Goal: Task Accomplishment & Management: Complete application form

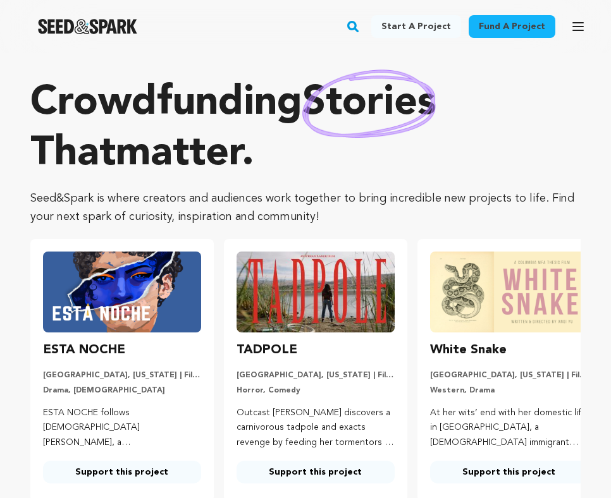
click at [593, 27] on div "Fund a project Start a project Search Login Sign up Start a project" at bounding box center [305, 26] width 611 height 53
click at [587, 26] on button "Open main menu" at bounding box center [578, 26] width 25 height 25
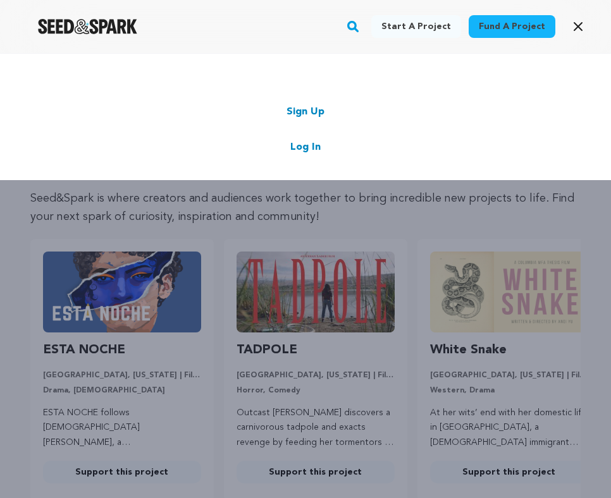
click at [312, 147] on link "Log In" at bounding box center [305, 147] width 30 height 15
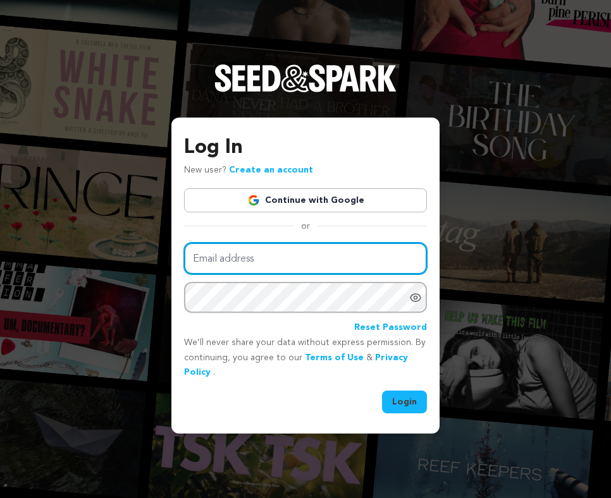
click at [221, 268] on input "Email address" at bounding box center [305, 259] width 243 height 32
type input "ethanielcurcio@gmail.com"
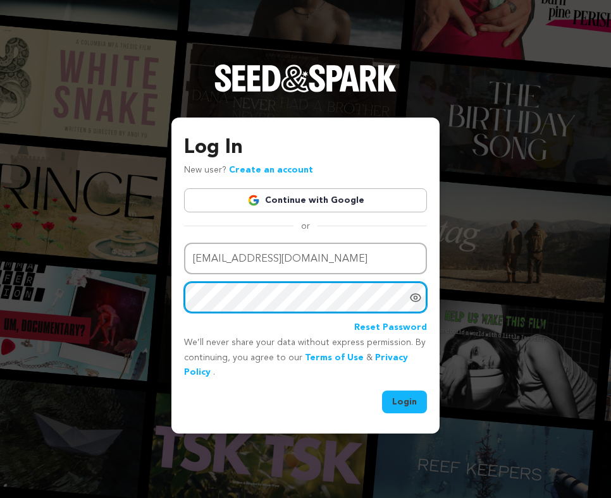
click at [382, 391] on button "Login" at bounding box center [404, 402] width 45 height 23
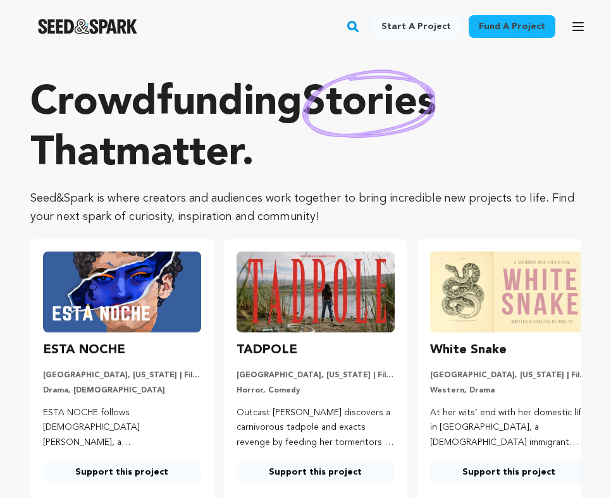
click at [559, 19] on div "Fund a project Start a project Search" at bounding box center [295, 26] width 591 height 33
click at [576, 24] on icon "button" at bounding box center [578, 26] width 15 height 15
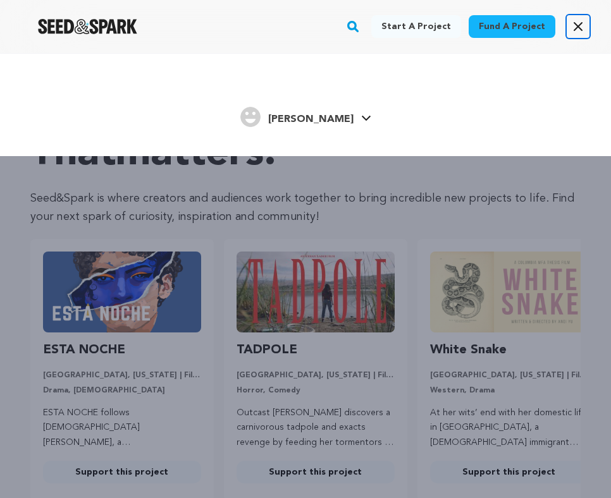
click at [576, 24] on icon "button" at bounding box center [578, 27] width 8 height 8
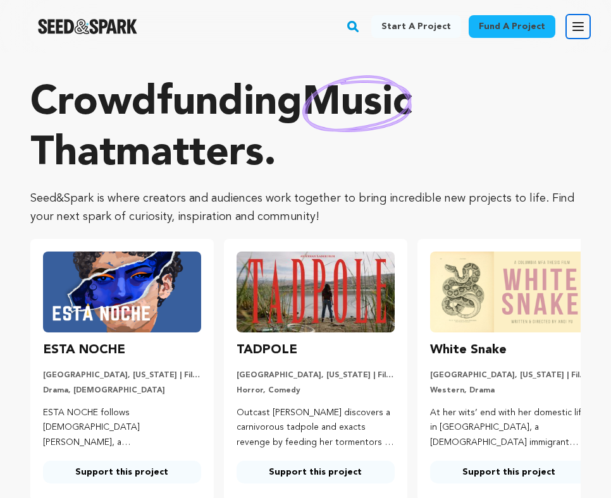
click at [576, 24] on icon "button" at bounding box center [578, 26] width 15 height 15
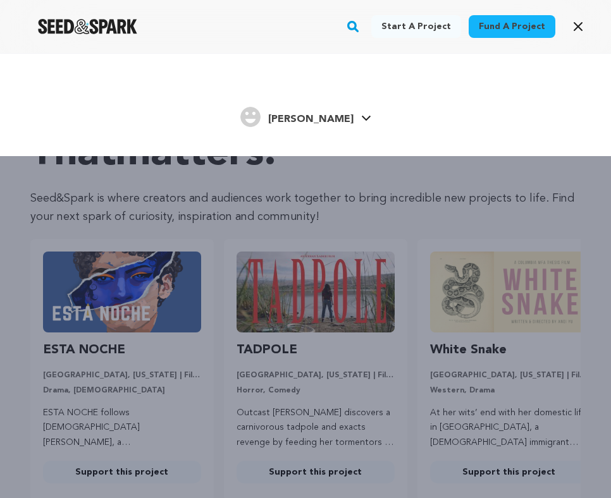
click at [326, 109] on div "[PERSON_NAME]" at bounding box center [296, 117] width 113 height 20
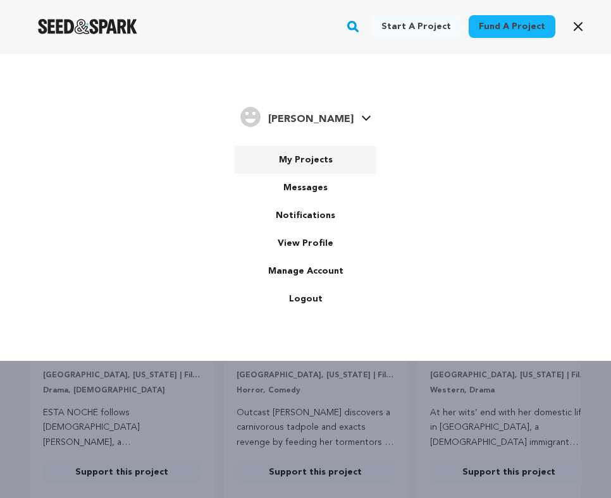
click at [314, 164] on link "My Projects" at bounding box center [306, 160] width 142 height 28
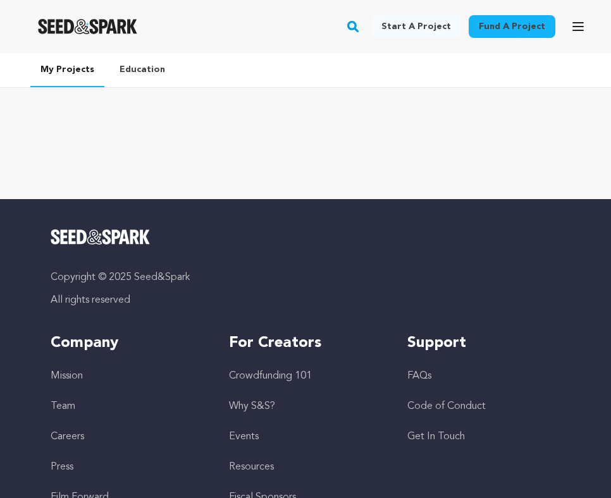
click at [407, 21] on link "Start a project" at bounding box center [416, 26] width 90 height 23
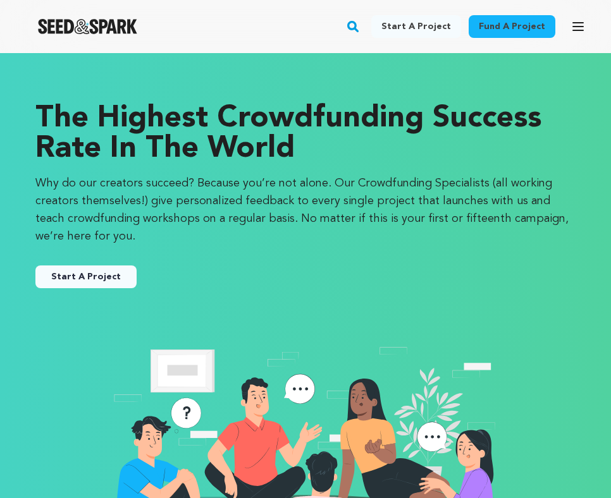
click at [73, 283] on button "Start A Project" at bounding box center [85, 277] width 101 height 23
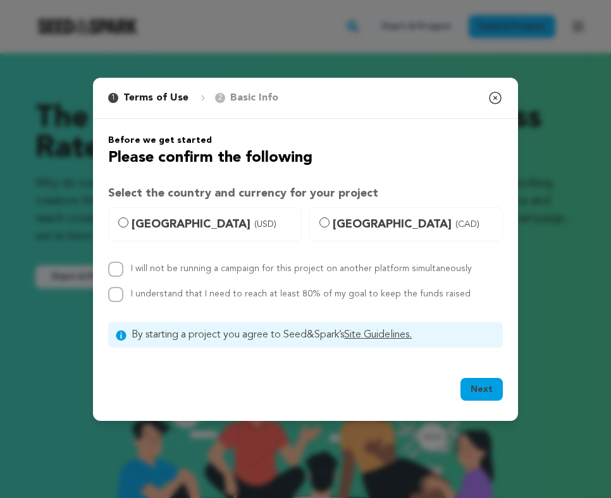
click at [124, 230] on label "United States (USD)" at bounding box center [205, 224] width 194 height 34
click at [124, 228] on input "United States (USD)" at bounding box center [123, 223] width 10 height 10
radio input "true"
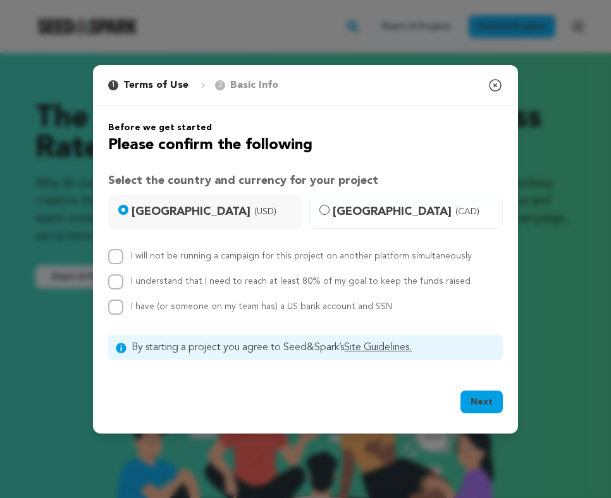
click at [111, 268] on div "I will not be running a campaign for this project on another platform simultane…" at bounding box center [305, 282] width 395 height 66
click at [111, 265] on div "I will not be running a campaign for this project on another platform simultane…" at bounding box center [305, 282] width 395 height 66
click at [111, 276] on input "I understand that I need to reach at least 80% of my goal to keep the funds rai…" at bounding box center [115, 282] width 15 height 15
checkbox input "true"
click at [113, 253] on input "I will not be running a campaign for this project on another platform simultane…" at bounding box center [115, 256] width 15 height 15
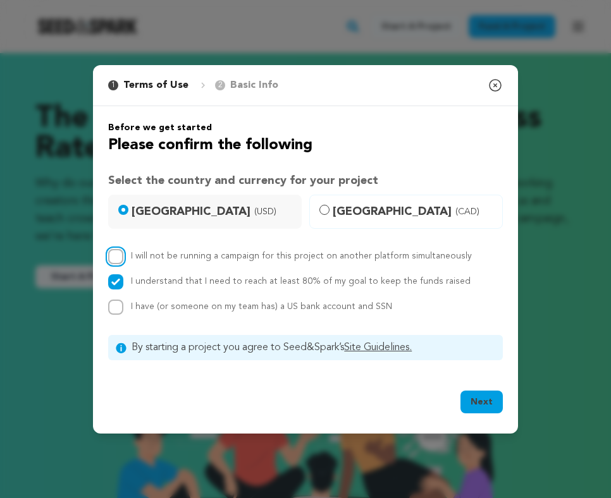
checkbox input "true"
click at [120, 300] on input "I have (or someone on my team has) a US bank account and SSN" at bounding box center [115, 307] width 15 height 15
checkbox input "true"
click at [483, 397] on button "Next" at bounding box center [482, 402] width 42 height 23
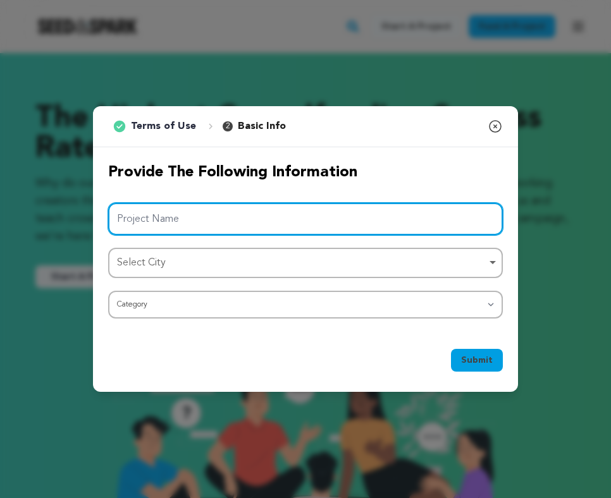
click at [202, 225] on input "Project Name" at bounding box center [305, 219] width 395 height 32
click at [192, 252] on div "Select City Remove item" at bounding box center [305, 263] width 382 height 23
type input "All These Empty Minds"
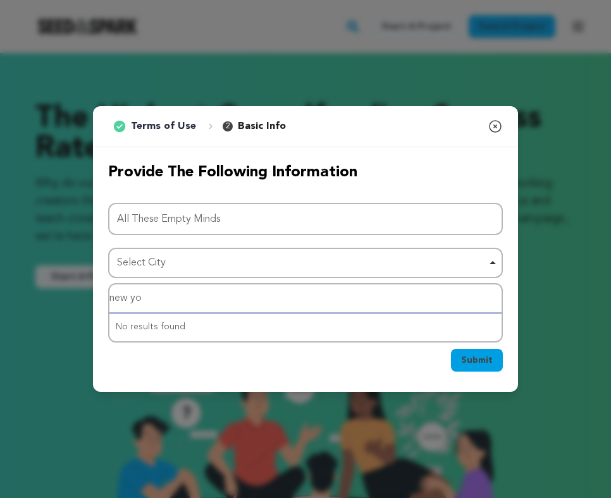
type input "new yor"
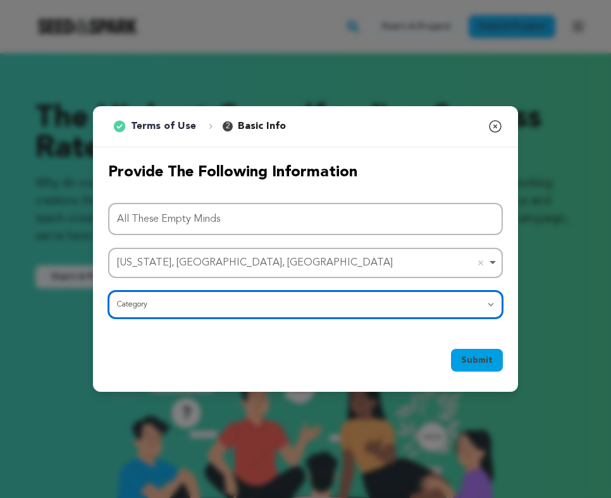
click at [189, 298] on select "Category Film Feature Film Short Series Film Festival Company Music Video VR Ex…" at bounding box center [305, 305] width 395 height 28
select select "10897"
click at [108, 291] on select "Category Film Feature Film Short Series Film Festival Company Music Video VR Ex…" at bounding box center [305, 305] width 395 height 28
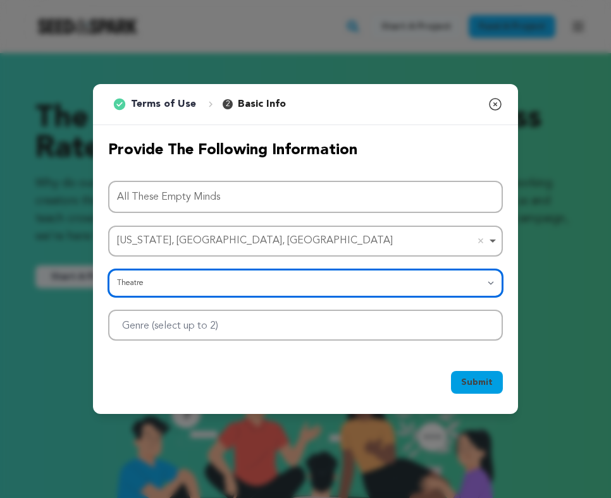
click at [257, 328] on div at bounding box center [305, 325] width 395 height 31
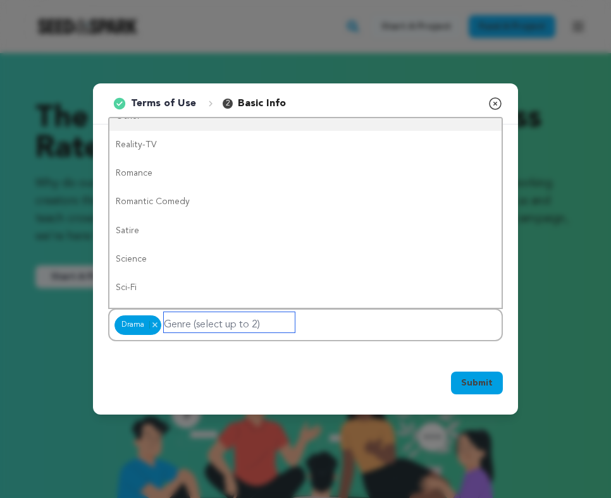
scroll to position [706, 0]
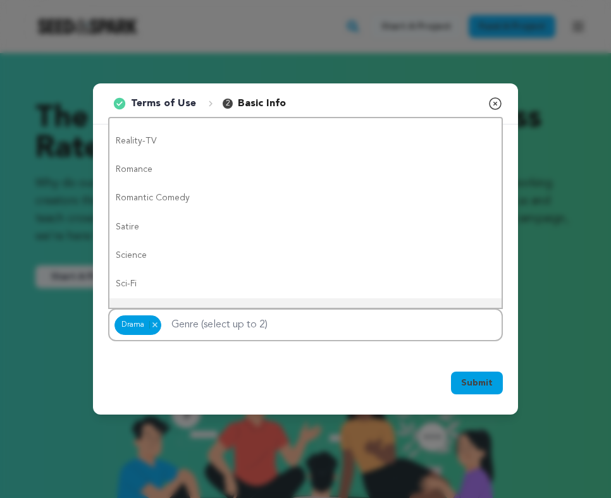
click at [436, 366] on div "Submit Ok, Got it" at bounding box center [305, 386] width 425 height 58
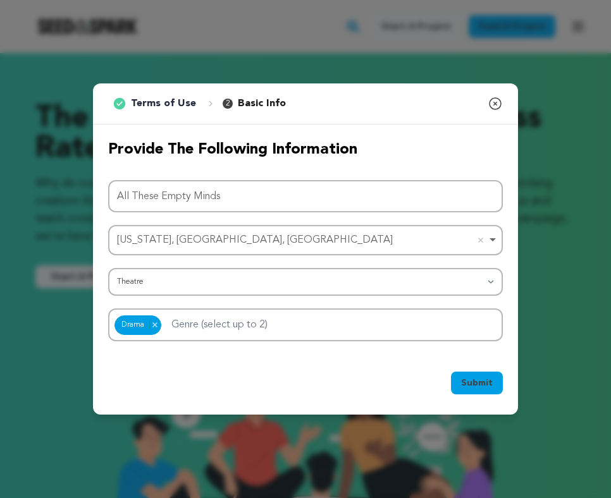
click at [475, 372] on button "Submit" at bounding box center [477, 383] width 52 height 23
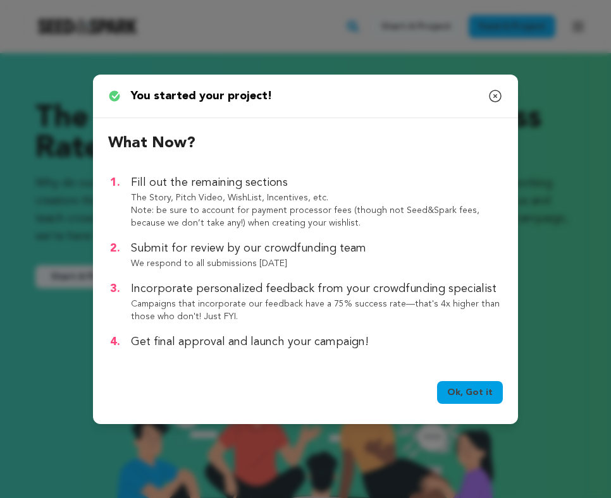
click at [474, 392] on link "Ok, Got it" at bounding box center [470, 392] width 66 height 23
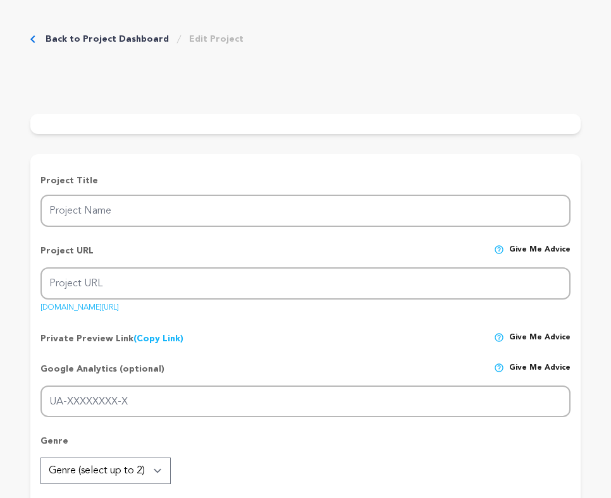
type input "All These Empty Minds"
type input "all-these-empty-minds"
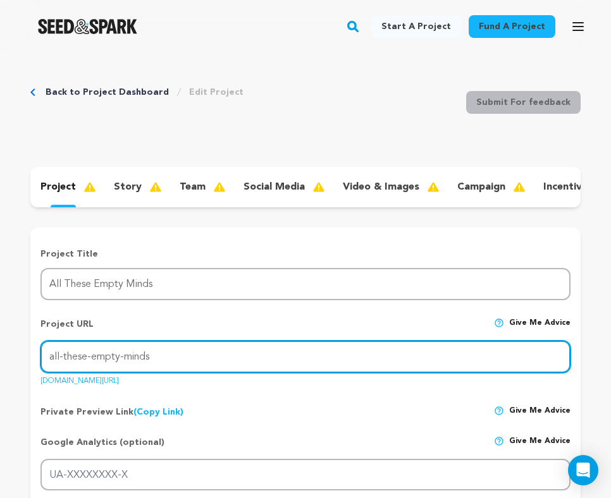
click at [175, 351] on input "all-these-empty-minds" at bounding box center [305, 357] width 530 height 32
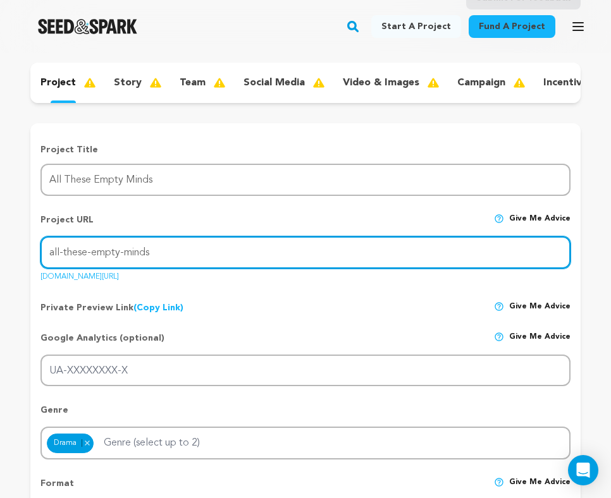
scroll to position [105, 0]
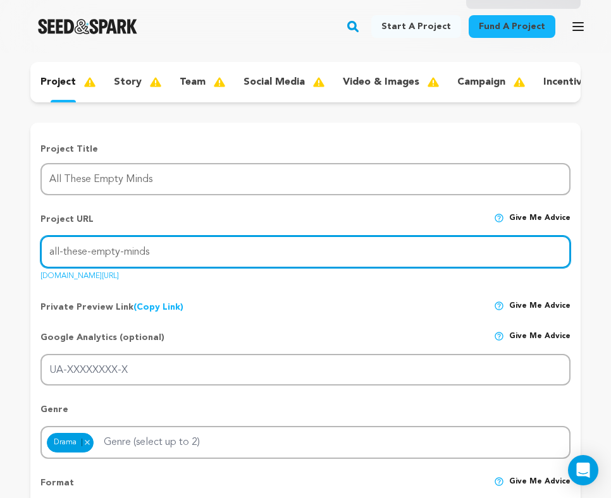
drag, startPoint x: 91, startPoint y: 254, endPoint x: 33, endPoint y: 254, distance: 58.2
click at [155, 255] on input "empty-minds" at bounding box center [305, 252] width 530 height 32
type input "empty-minds-play"
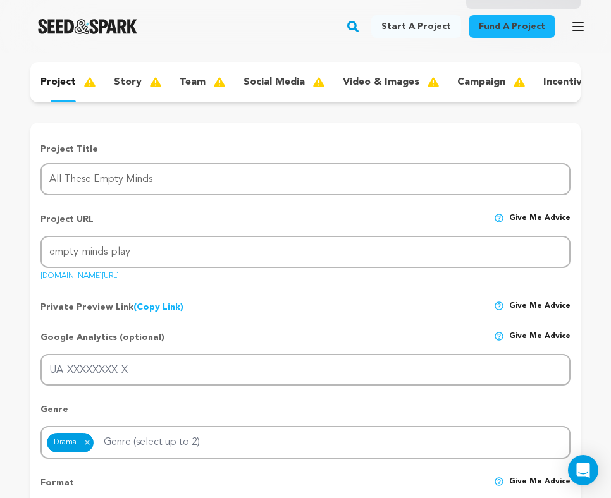
click at [292, 321] on div "Google Analytics (optional) Give me advice UA-XXXXXXXX-X" at bounding box center [305, 353] width 530 height 65
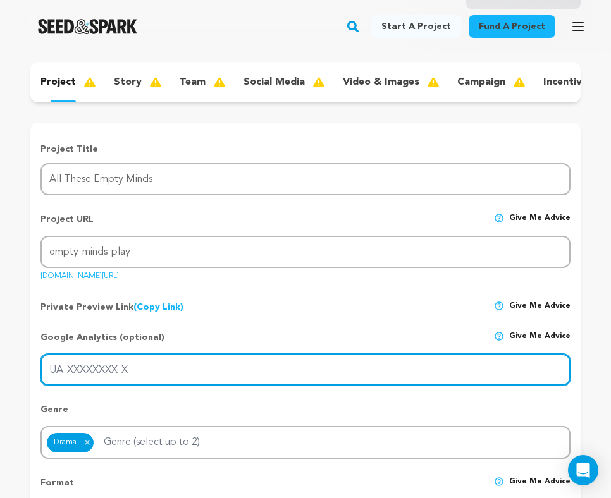
click at [138, 374] on input "UA-XXXXXXXX-X" at bounding box center [305, 370] width 530 height 32
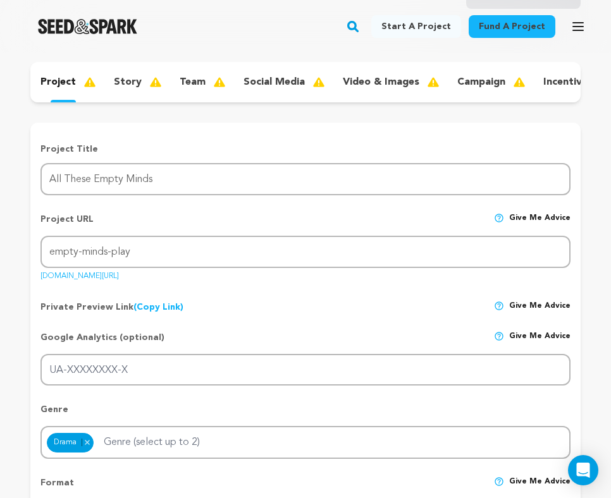
click at [189, 340] on div "Google Analytics (optional) Give me advice" at bounding box center [305, 342] width 530 height 23
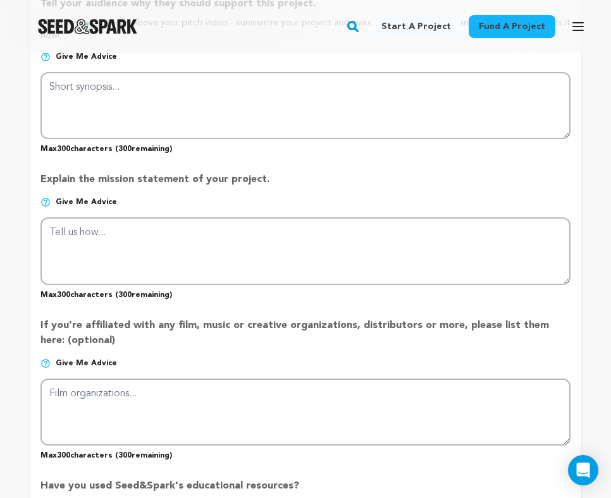
scroll to position [823, 0]
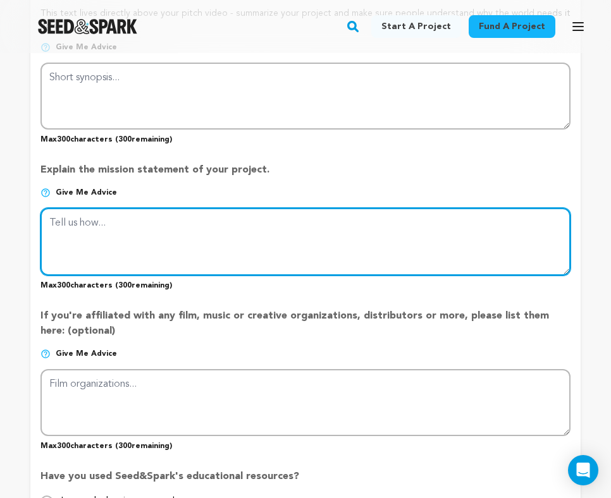
click at [170, 247] on textarea at bounding box center [305, 241] width 530 height 67
paste textarea "I wrote this play as my college thesis. My goal with it when I started out was …"
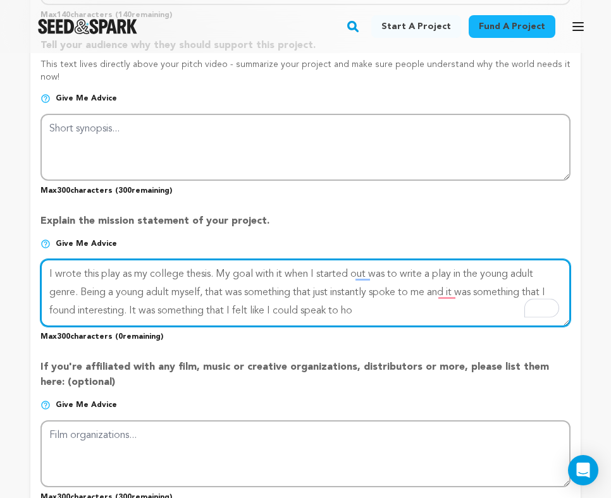
scroll to position [775, 0]
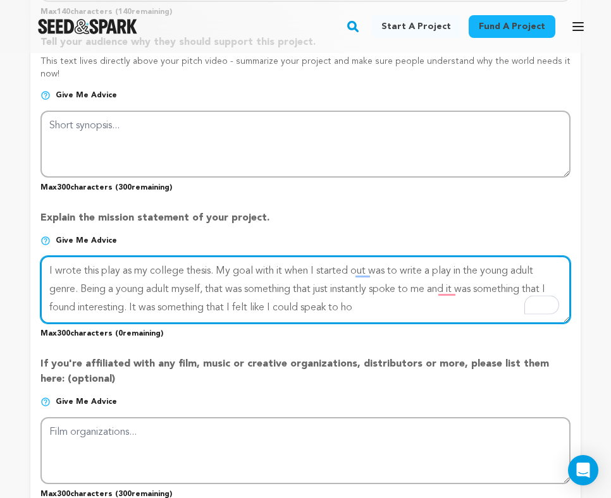
click at [128, 274] on textarea "To enrich screen reader interactions, please activate Accessibility in Grammarl…" at bounding box center [305, 289] width 530 height 67
click at [49, 256] on textarea "To enrich screen reader interactions, please activate Accessibility in Grammarl…" at bounding box center [305, 289] width 530 height 67
drag, startPoint x: 54, startPoint y: 257, endPoint x: 40, endPoint y: 257, distance: 13.3
click at [40, 257] on textarea "To enrich screen reader interactions, please activate Accessibility in Grammarl…" at bounding box center [305, 289] width 530 height 67
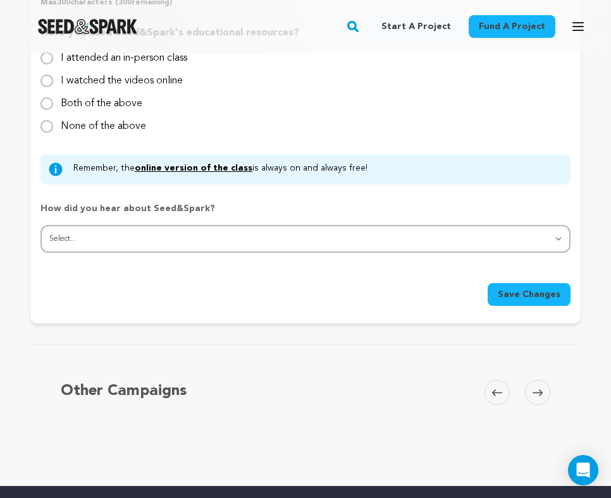
scroll to position [1251, 0]
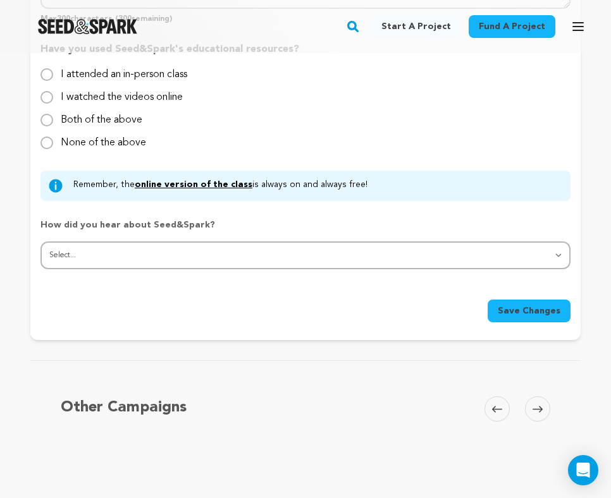
type textarea "wrote this play as my college thesis. My goal with it when I started out was to…"
click at [503, 305] on span "Save Changes" at bounding box center [529, 311] width 63 height 13
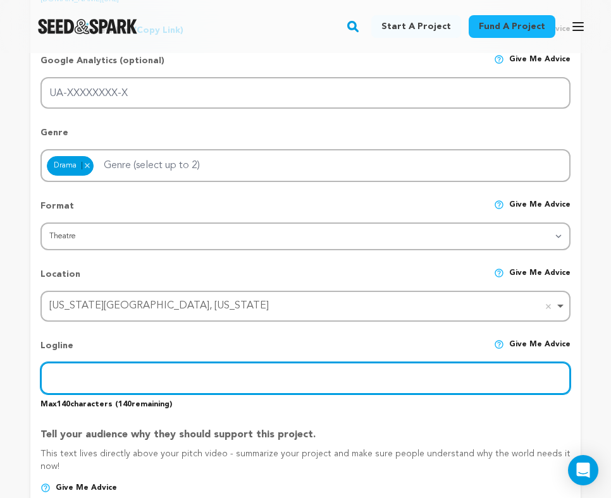
scroll to position [397, 0]
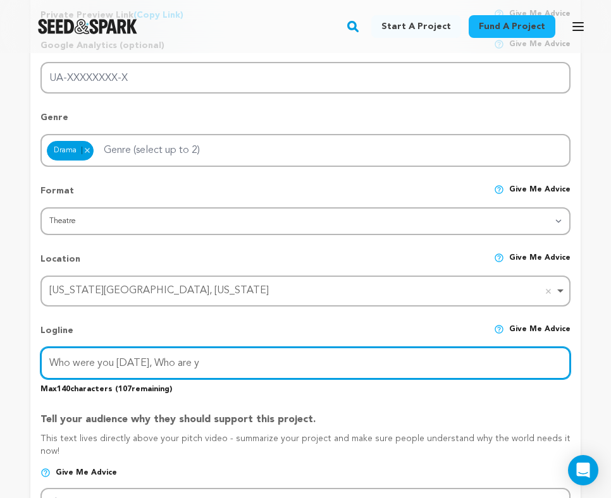
click at [138, 353] on input "Who were you yesterday, Who are y" at bounding box center [305, 363] width 530 height 32
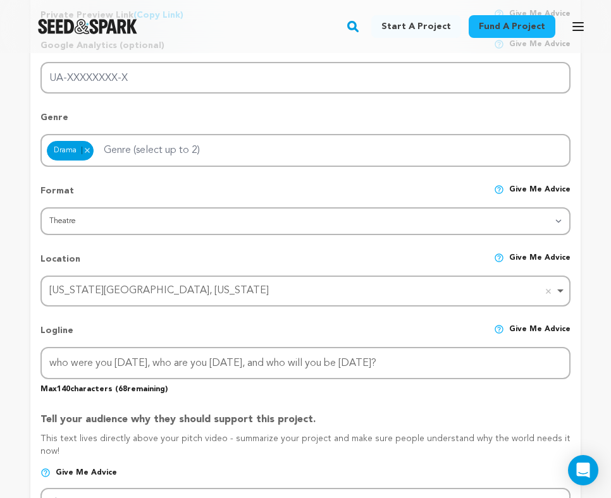
click at [234, 404] on div "Tell your audience why they should support this project. This text lives direct…" at bounding box center [305, 486] width 530 height 168
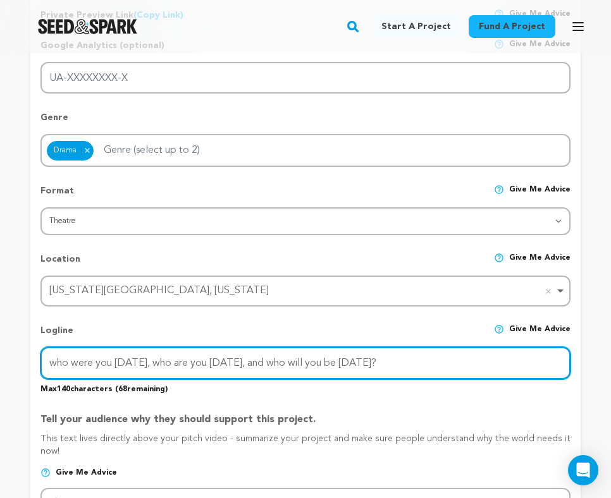
click at [52, 362] on input "who were you yesterday, who are you today, and who will you be tomorrow?" at bounding box center [305, 363] width 530 height 32
click at [171, 361] on input "Who were you yesterday, who are you today, and who will you be tomorrow?" at bounding box center [305, 363] width 530 height 32
click at [283, 364] on input "Who were you yesterday, Who are you today, and who will you be tomorrow?" at bounding box center [305, 363] width 530 height 32
type input "Who were you [DATE], Who are you [DATE], Who will you be [DATE]?"
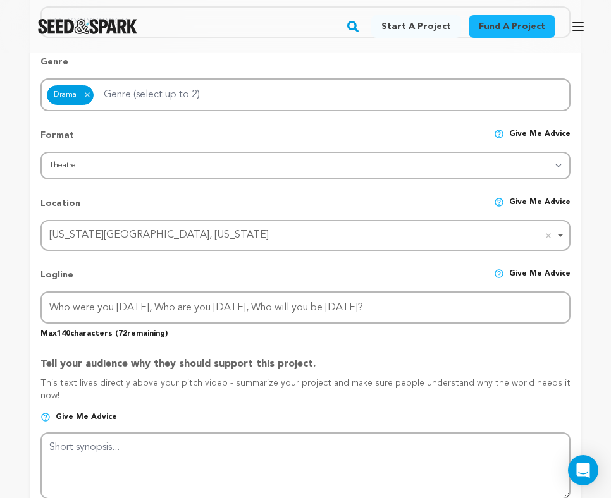
click at [498, 274] on img at bounding box center [499, 274] width 10 height 10
click at [500, 274] on img at bounding box center [499, 274] width 10 height 10
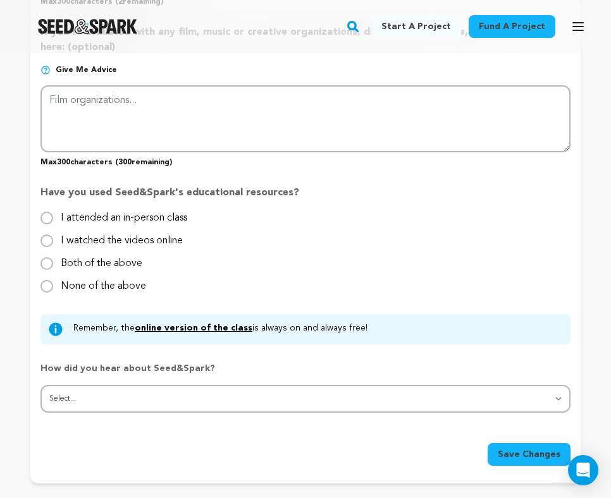
scroll to position [1766, 0]
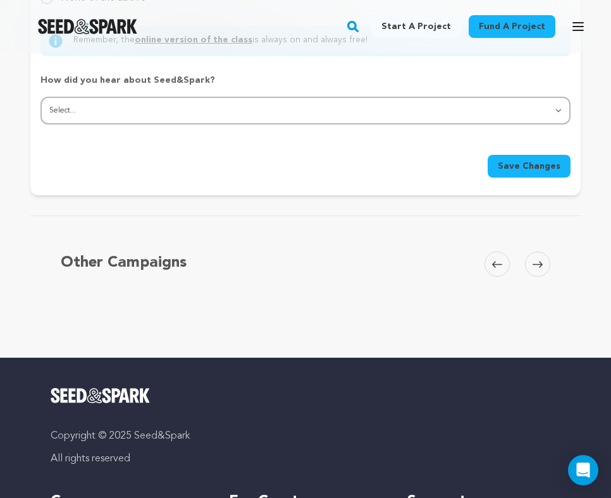
click at [511, 160] on span "Save Changes" at bounding box center [529, 166] width 63 height 13
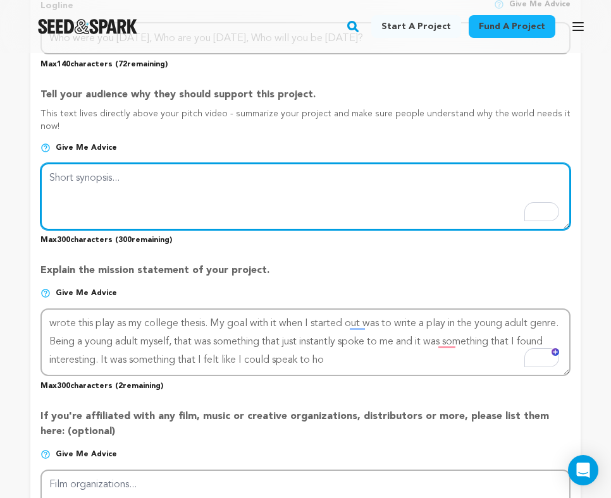
scroll to position [703, 0]
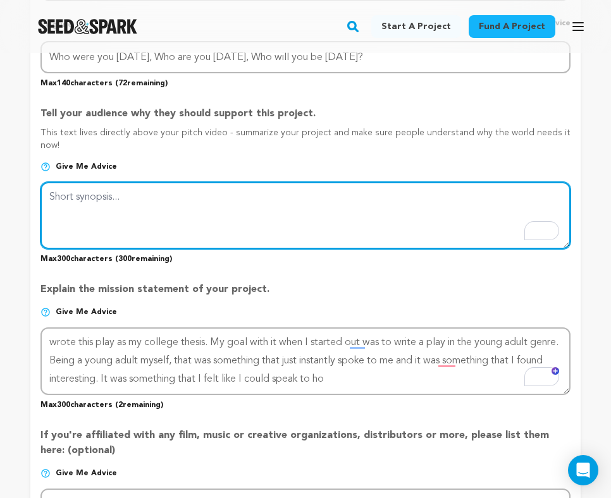
click at [218, 218] on textarea "To enrich screen reader interactions, please activate Accessibility in Grammarl…" at bounding box center [305, 215] width 530 height 67
click at [199, 209] on textarea "To enrich screen reader interactions, please activate Accessibility in Grammarl…" at bounding box center [305, 215] width 530 height 67
type textarea "PLACE HOLDER"
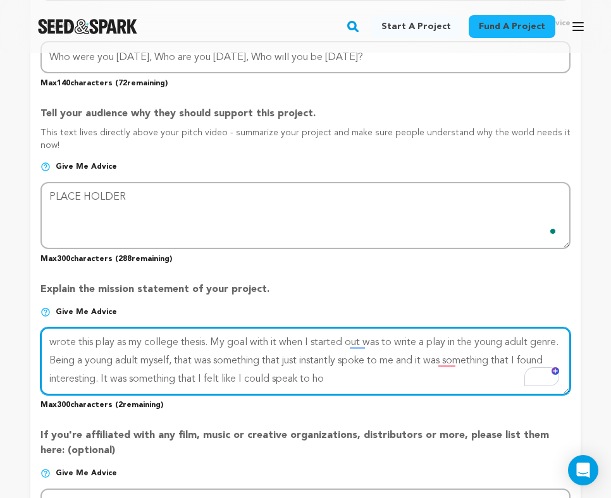
click at [156, 328] on textarea "To enrich screen reader interactions, please activate Accessibility in Grammarl…" at bounding box center [305, 361] width 530 height 67
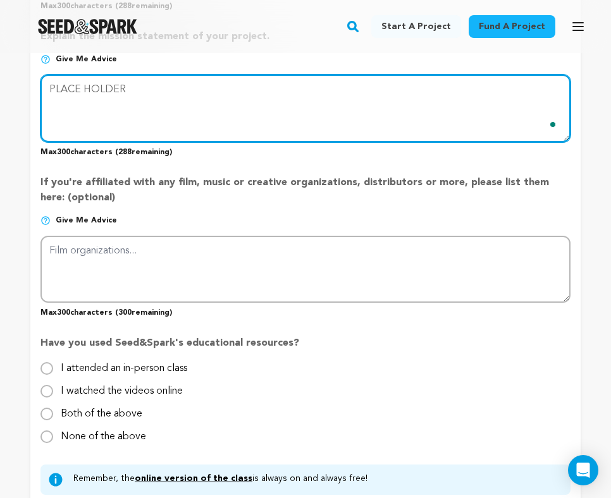
scroll to position [1142, 0]
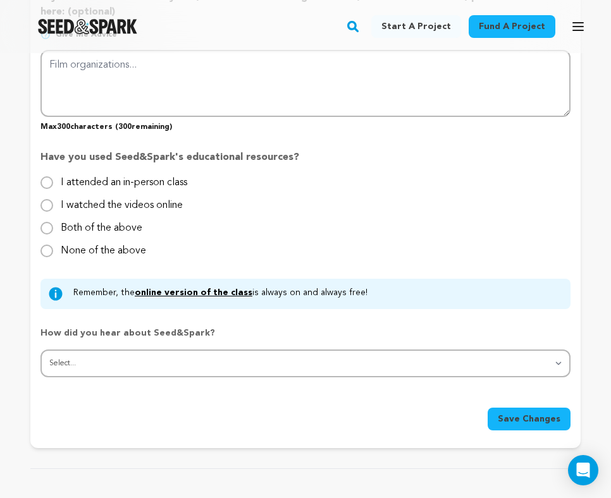
type textarea "PLACE HOLDER"
click at [512, 413] on span "Save Changes" at bounding box center [529, 419] width 63 height 13
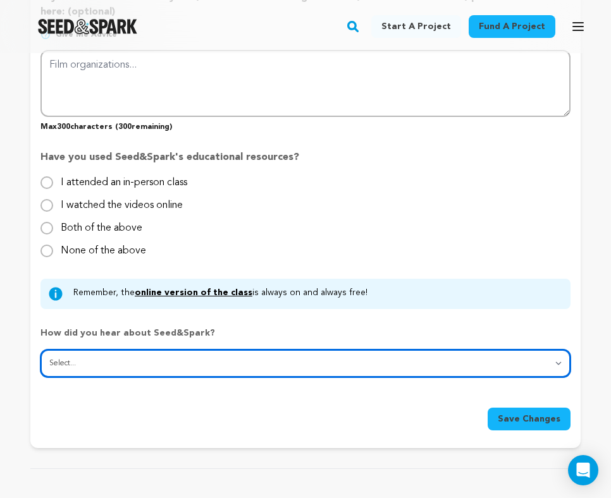
click at [341, 361] on select "Select... From a friend Social media Film festival or film organization Took an…" at bounding box center [305, 364] width 530 height 28
select select "5"
click at [40, 350] on select "Select... From a friend Social media Film festival or film organization Took an…" at bounding box center [305, 364] width 530 height 28
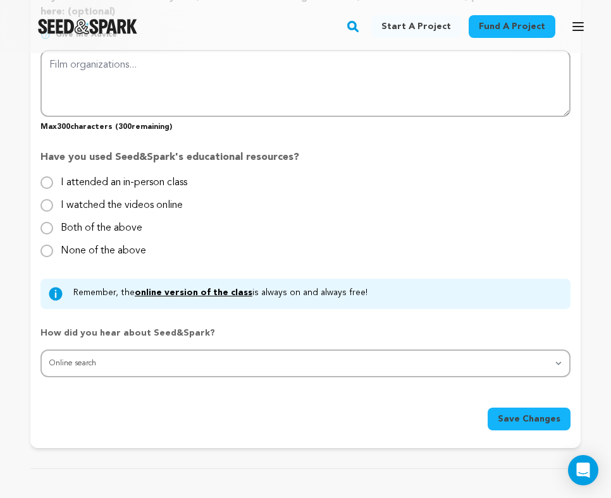
click at [541, 413] on span "Save Changes" at bounding box center [529, 419] width 63 height 13
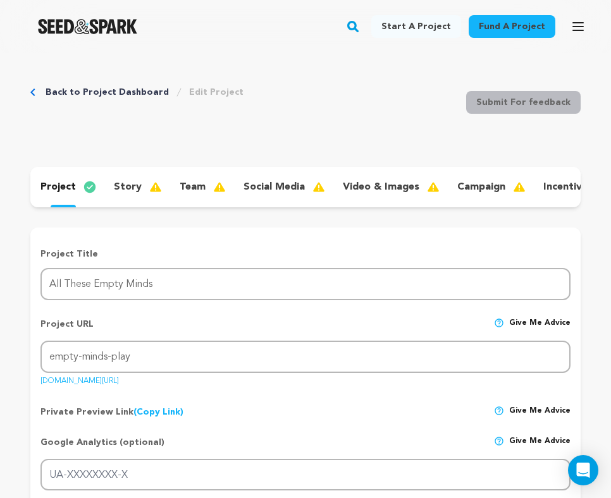
click at [68, 194] on p "project" at bounding box center [57, 187] width 35 height 15
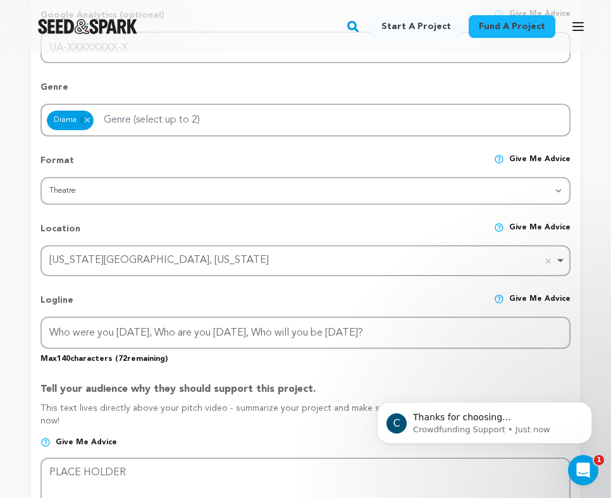
scroll to position [428, 0]
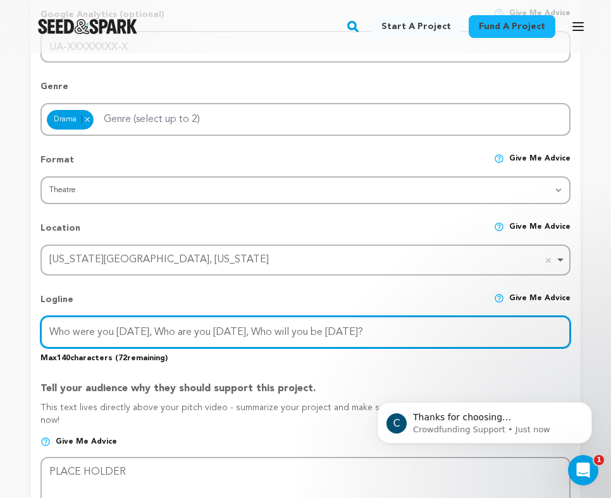
click at [114, 330] on input "Who were you [DATE], Who are you [DATE], Who will you be [DATE]?" at bounding box center [305, 332] width 530 height 32
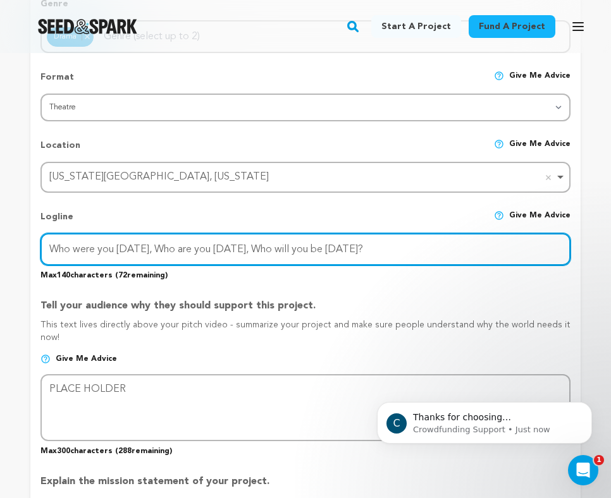
scroll to position [586, 0]
